Goal: Task Accomplishment & Management: Manage account settings

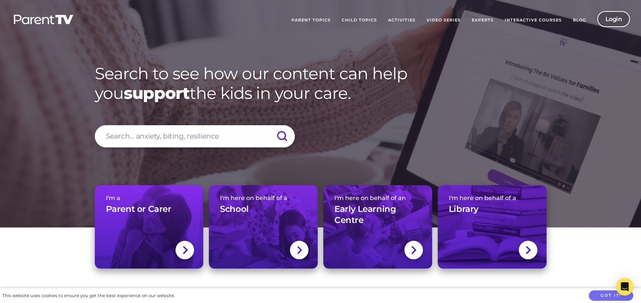
click at [617, 19] on link "Login" at bounding box center [613, 19] width 33 height 16
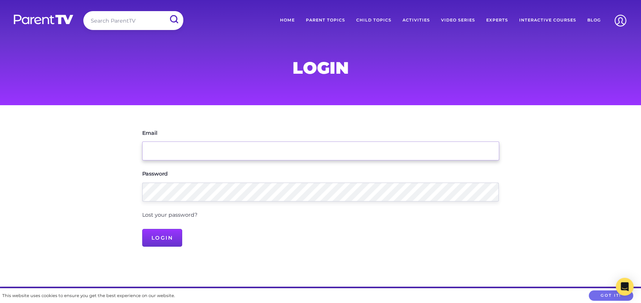
click at [147, 151] on input "Email" at bounding box center [320, 150] width 357 height 19
type input "ptv_ktalty_upperhunter_nsw_"
click at [169, 237] on input "Login" at bounding box center [162, 238] width 40 height 18
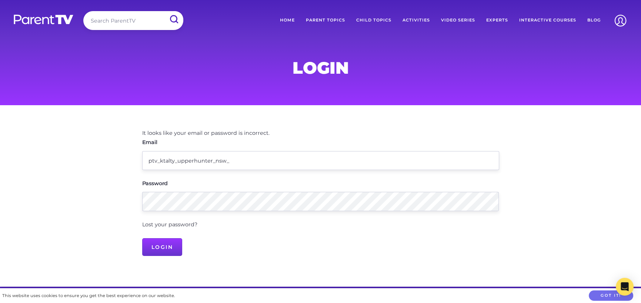
click at [288, 18] on link "Home" at bounding box center [287, 20] width 26 height 19
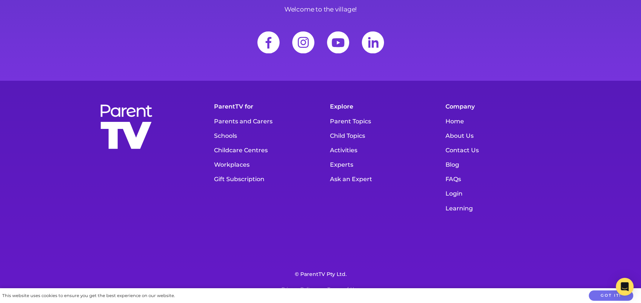
scroll to position [10368, 0]
